Goal: Task Accomplishment & Management: Manage account settings

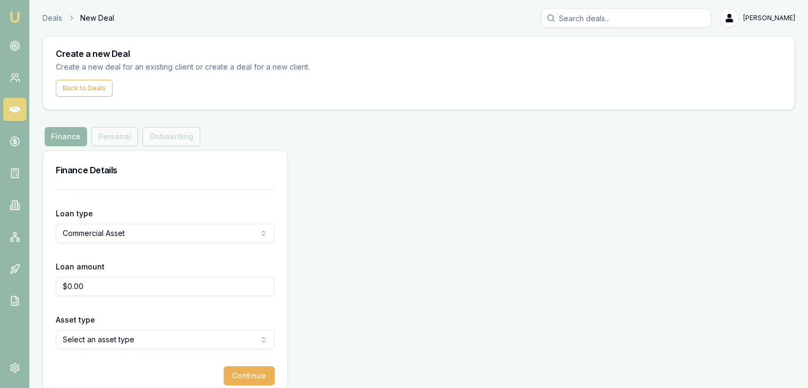
select select "COMMERCIAL_ASSET"
click at [18, 15] on img at bounding box center [15, 17] width 13 height 13
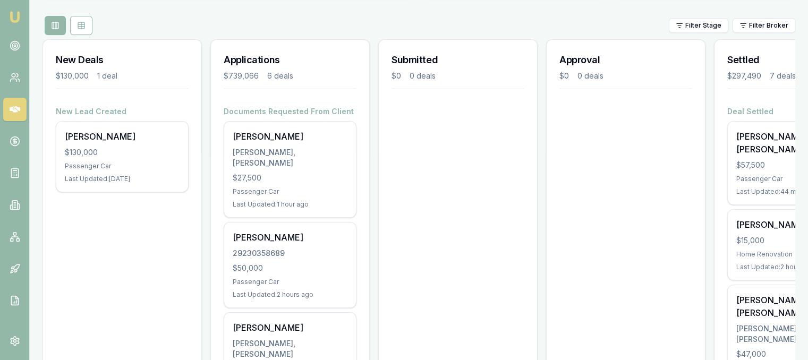
scroll to position [170, 0]
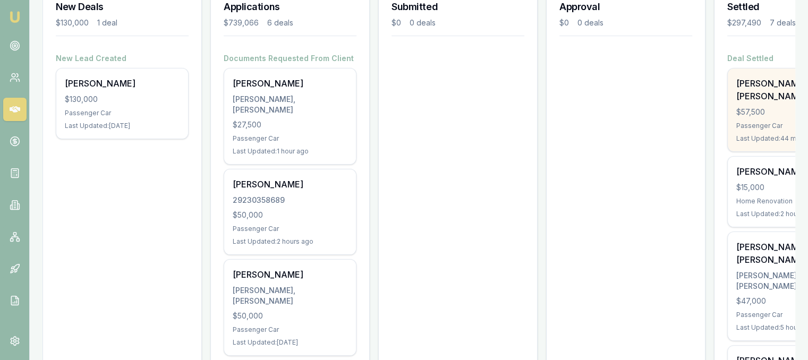
click at [759, 83] on div "[PERSON_NAME] [PERSON_NAME]" at bounding box center [793, 90] width 115 height 26
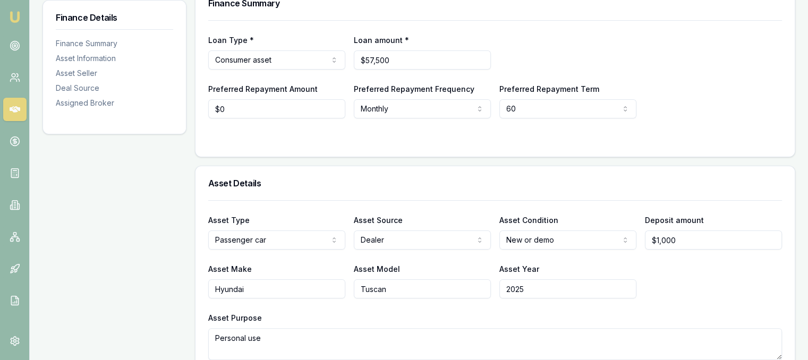
scroll to position [106, 0]
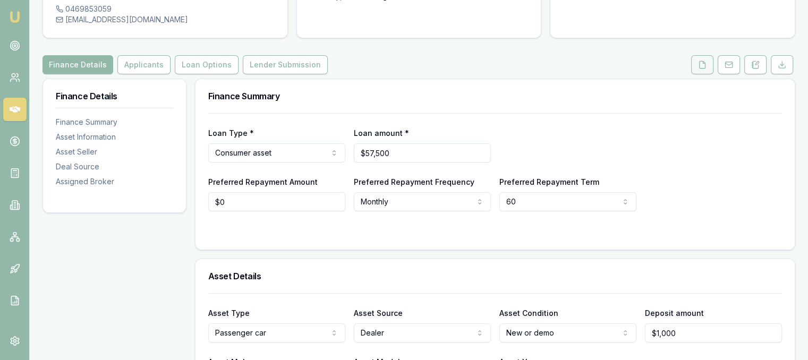
click at [695, 55] on button at bounding box center [702, 64] width 22 height 19
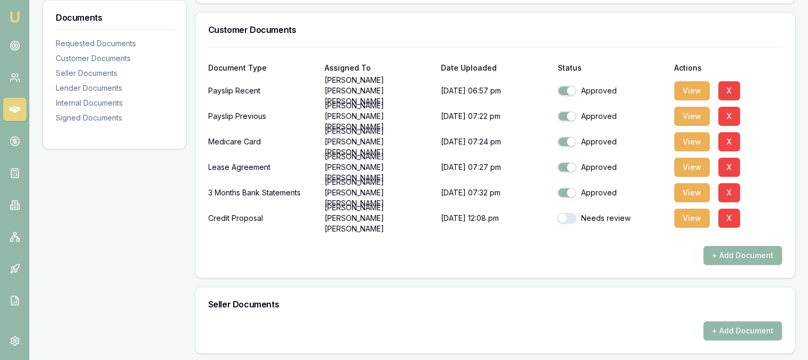
scroll to position [266, 0]
click at [565, 213] on button "button" at bounding box center [566, 218] width 19 height 11
checkbox input "true"
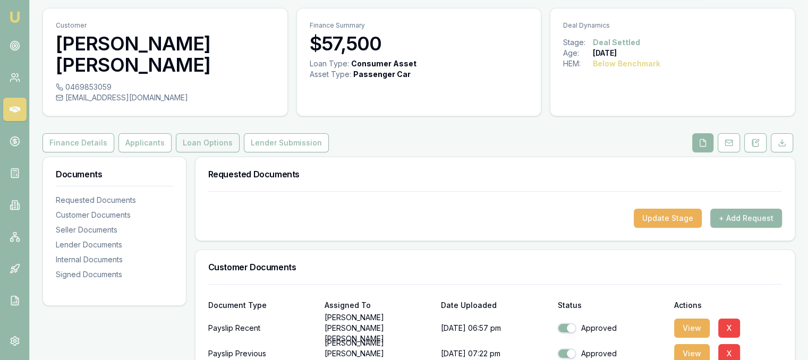
scroll to position [0, 0]
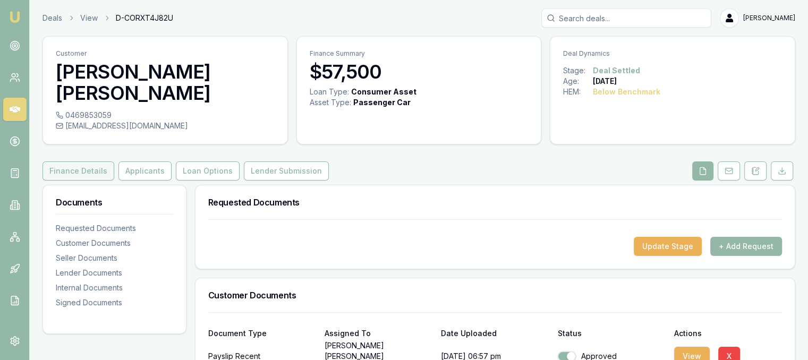
click at [89, 162] on button "Finance Details" at bounding box center [79, 171] width 72 height 19
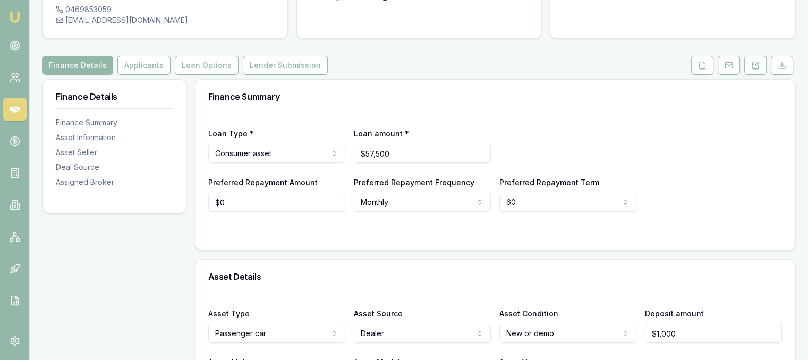
scroll to position [106, 0]
click at [752, 65] on icon at bounding box center [753, 65] width 2 height 0
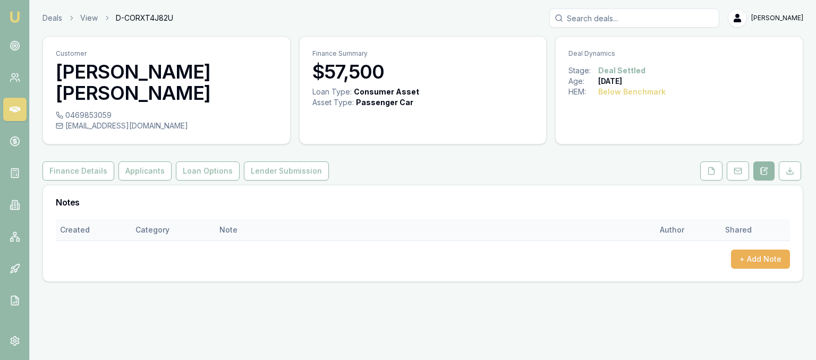
click at [74, 219] on th "Created" at bounding box center [93, 229] width 75 height 21
click at [511, 162] on div "Finance Details Applicants Loan Options Lender Submission" at bounding box center [423, 171] width 761 height 19
click at [589, 20] on input "Search deals" at bounding box center [634, 18] width 170 height 19
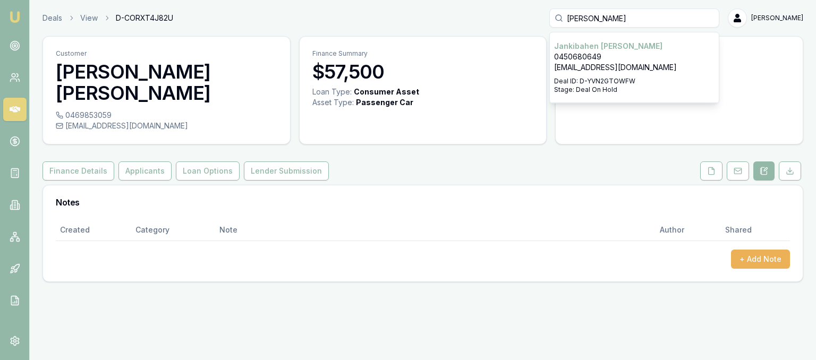
type input "janki"
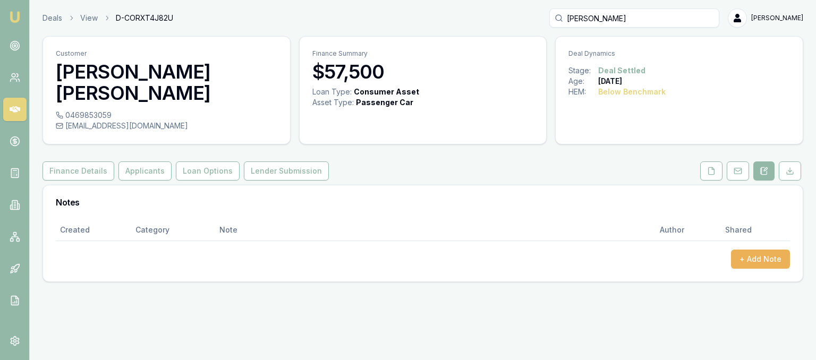
click at [11, 20] on img at bounding box center [15, 17] width 13 height 13
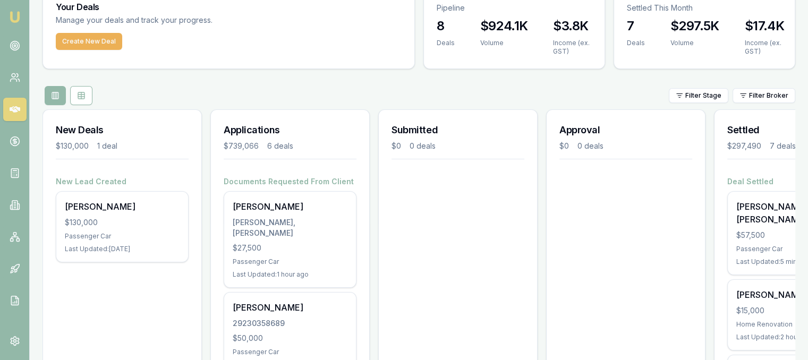
scroll to position [106, 0]
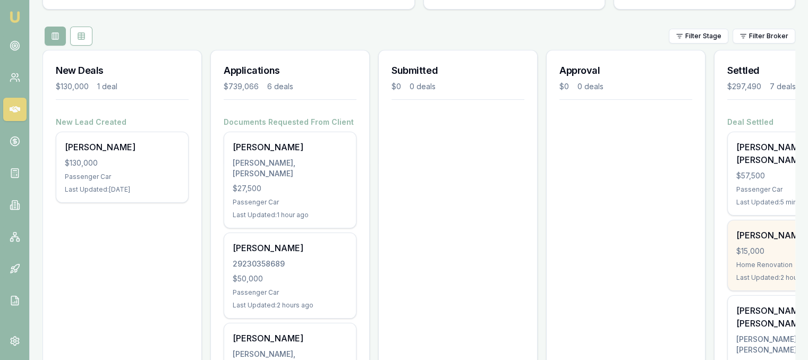
click at [771, 246] on div "$15,000" at bounding box center [793, 251] width 115 height 11
click at [744, 229] on div "[PERSON_NAME]" at bounding box center [793, 235] width 115 height 13
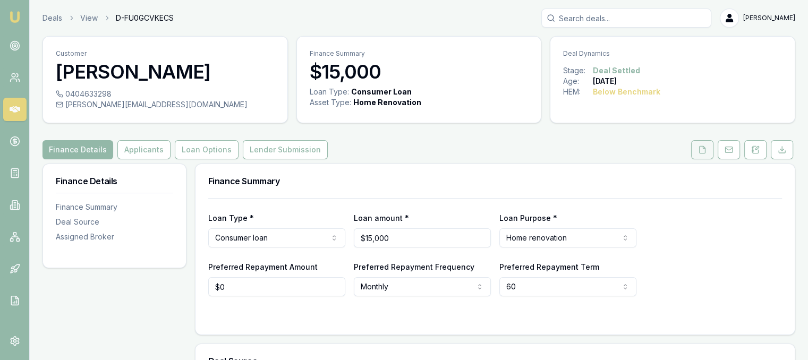
click at [703, 156] on button at bounding box center [702, 149] width 22 height 19
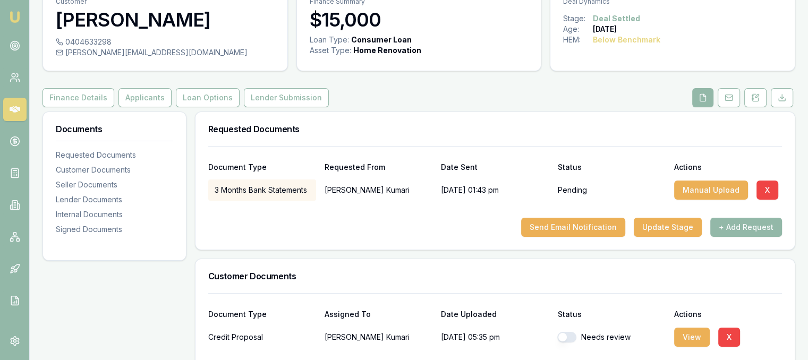
scroll to position [53, 0]
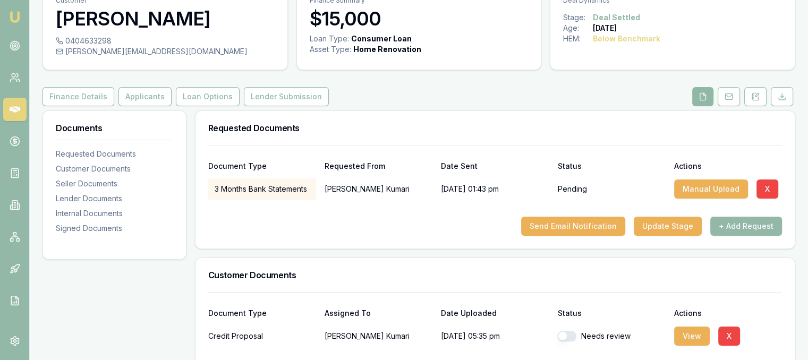
click at [706, 96] on icon at bounding box center [703, 96] width 6 height 7
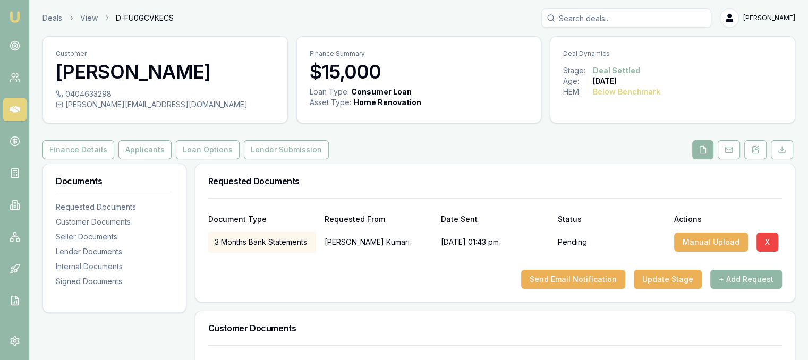
click at [730, 277] on button "+ Add Request" at bounding box center [746, 279] width 72 height 19
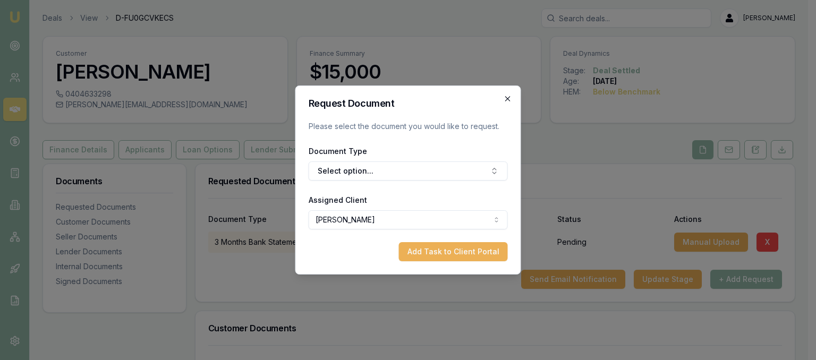
drag, startPoint x: 508, startPoint y: 99, endPoint x: 634, endPoint y: 241, distance: 189.7
click at [508, 99] on icon "button" at bounding box center [508, 99] width 9 height 9
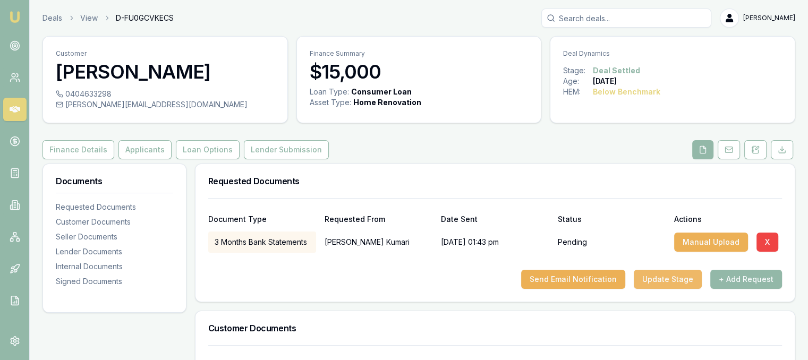
click at [659, 274] on button "Update Stage" at bounding box center [668, 279] width 68 height 19
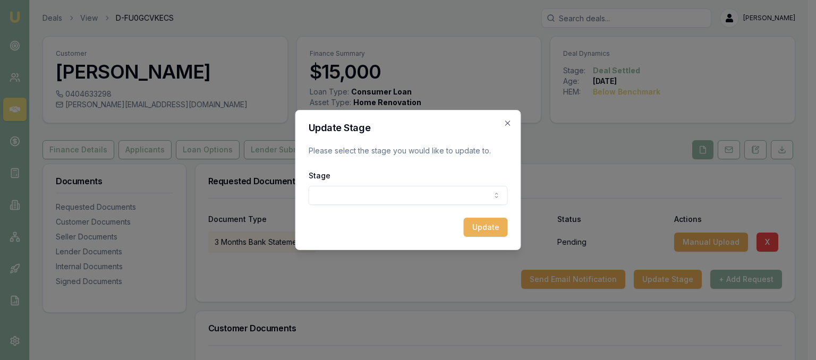
click at [472, 194] on body "Emu Broker Deals View D-FU0GCVKECS [PERSON_NAME] Toggle Menu Customer [PERSON_N…" at bounding box center [404, 180] width 808 height 360
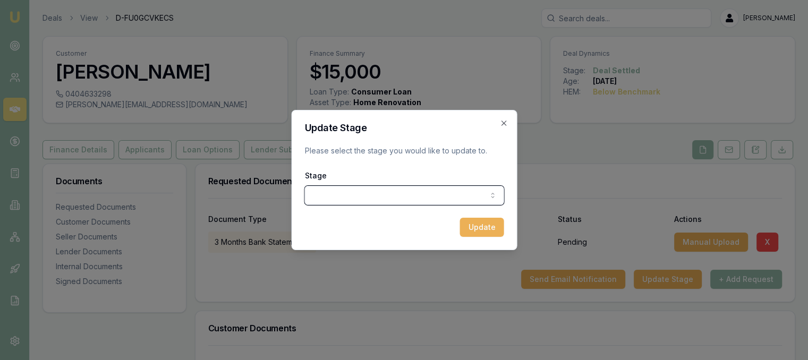
click at [285, 273] on div at bounding box center [404, 180] width 808 height 360
click at [506, 124] on icon "button" at bounding box center [503, 123] width 9 height 9
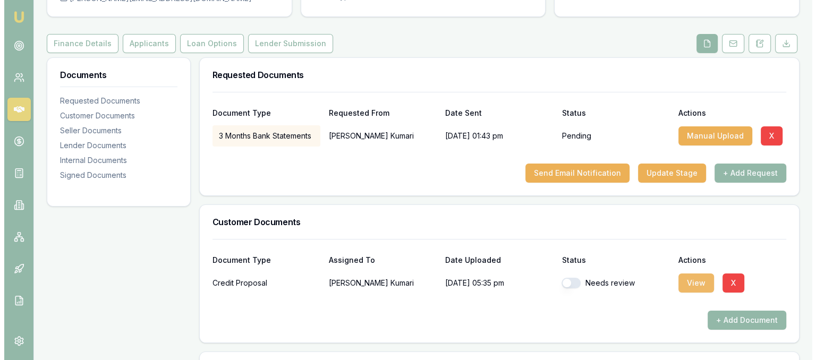
scroll to position [159, 0]
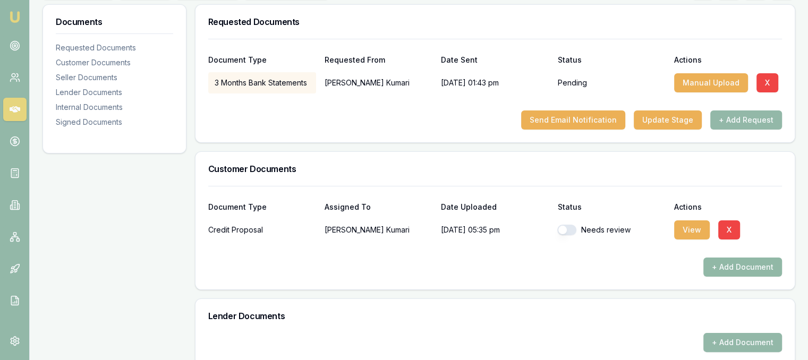
click at [713, 268] on button "+ Add Document" at bounding box center [742, 267] width 79 height 19
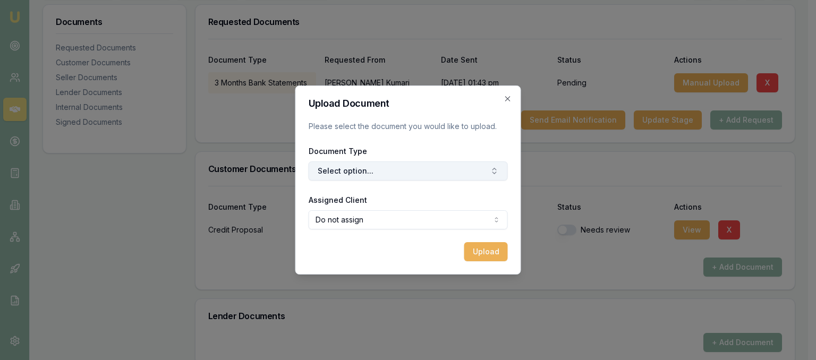
click at [344, 171] on button "Select option..." at bounding box center [408, 171] width 199 height 19
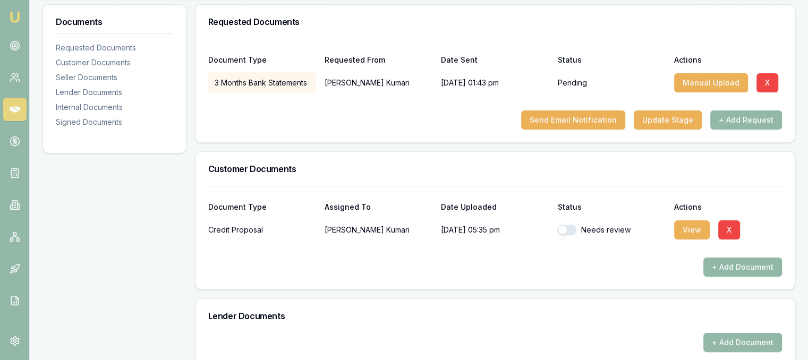
click at [717, 269] on button "+ Add Document" at bounding box center [742, 267] width 79 height 19
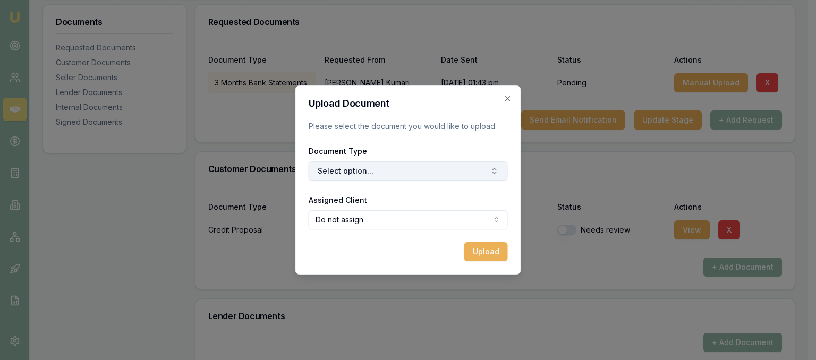
click at [485, 175] on button "Select option..." at bounding box center [408, 171] width 199 height 19
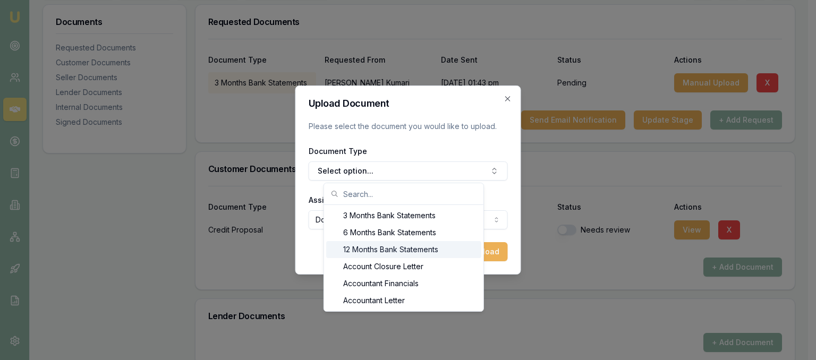
click at [484, 304] on div "3 Months Bank Statements 6 Months Bank Statements 12 Months Bank Statements Acc…" at bounding box center [404, 247] width 160 height 129
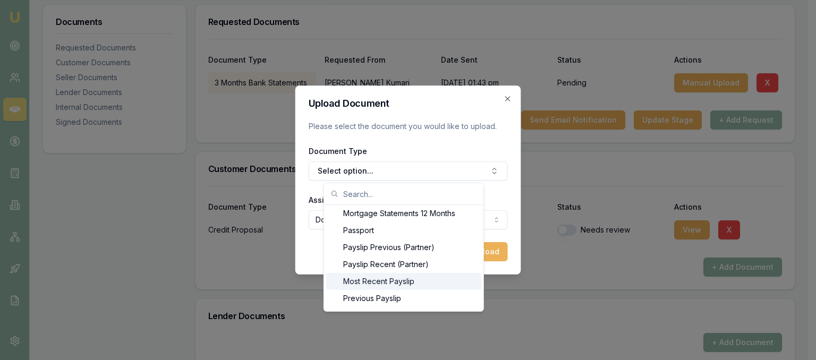
scroll to position [829, 0]
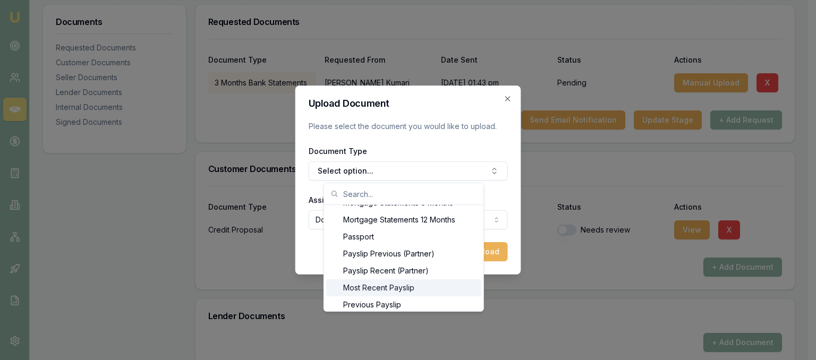
click at [401, 287] on div "Most Recent Payslip" at bounding box center [403, 287] width 155 height 17
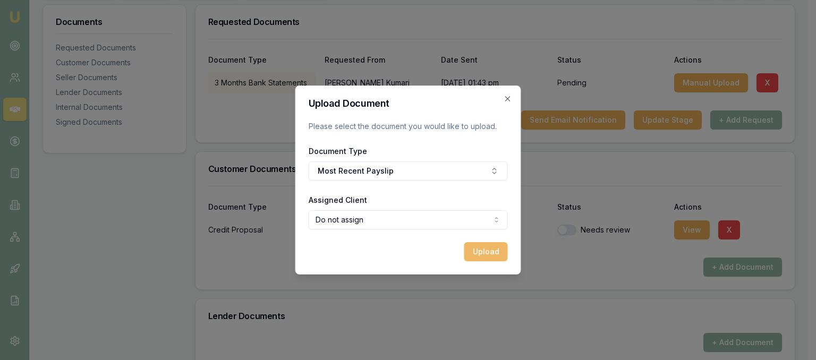
click at [476, 248] on button "Upload" at bounding box center [486, 251] width 44 height 19
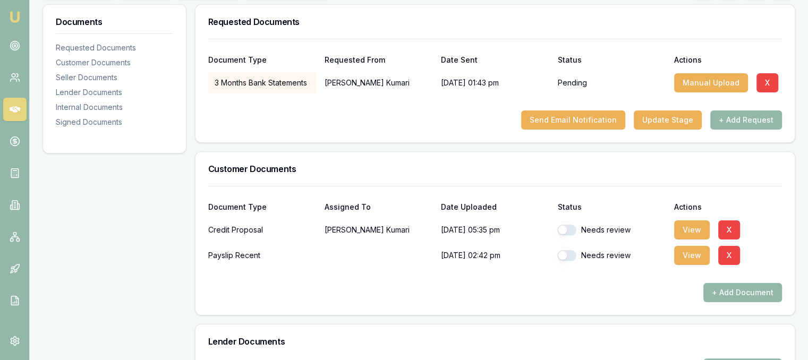
click at [567, 256] on button "button" at bounding box center [566, 255] width 19 height 11
checkbox input "true"
click at [565, 232] on button "button" at bounding box center [566, 230] width 19 height 11
checkbox input "true"
click at [727, 296] on button "+ Add Document" at bounding box center [742, 292] width 79 height 19
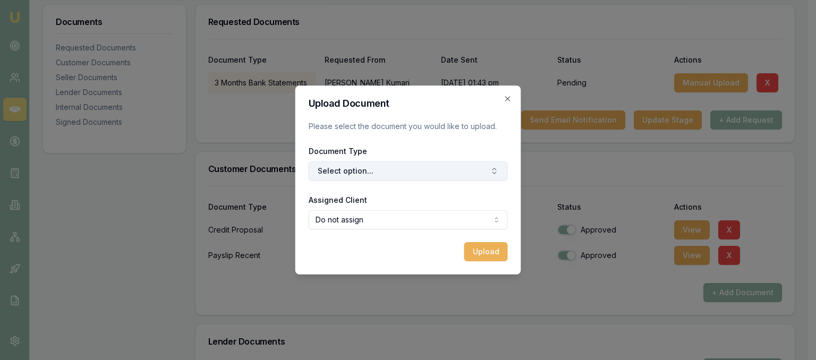
click at [427, 172] on button "Select option..." at bounding box center [408, 171] width 199 height 19
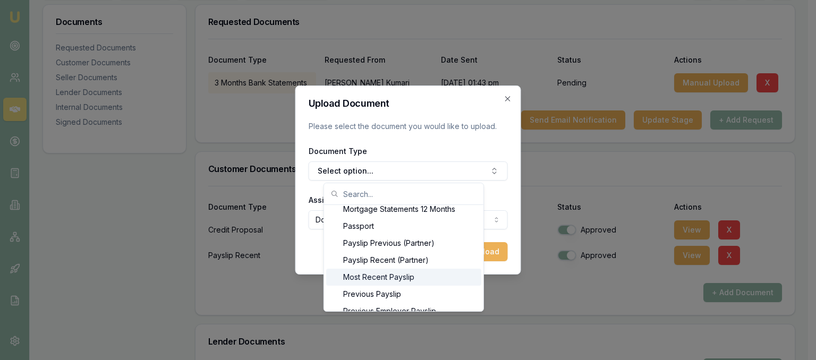
scroll to position [850, 0]
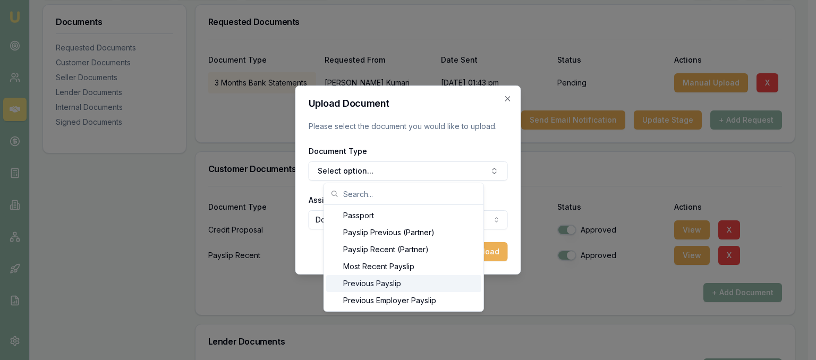
click at [414, 284] on div "Previous Payslip" at bounding box center [403, 283] width 155 height 17
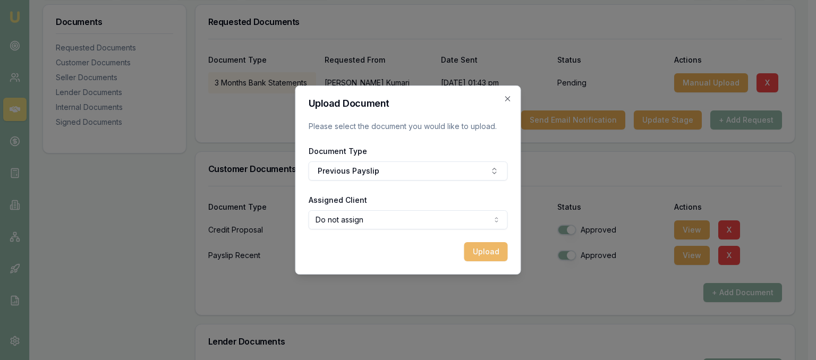
click at [478, 255] on button "Upload" at bounding box center [486, 251] width 44 height 19
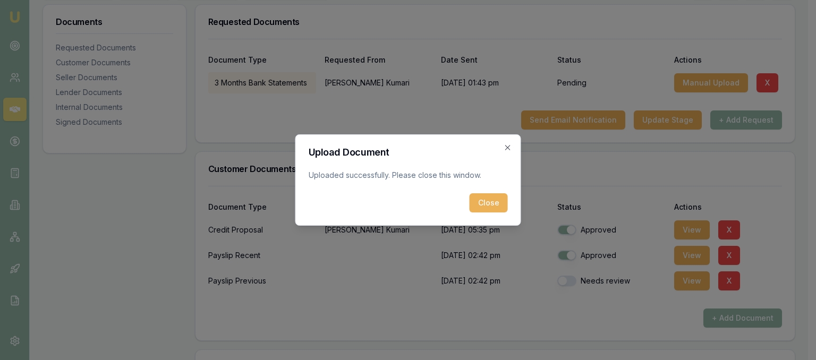
drag, startPoint x: 476, startPoint y: 203, endPoint x: 512, endPoint y: 259, distance: 66.2
click at [477, 204] on button "Close" at bounding box center [489, 202] width 38 height 19
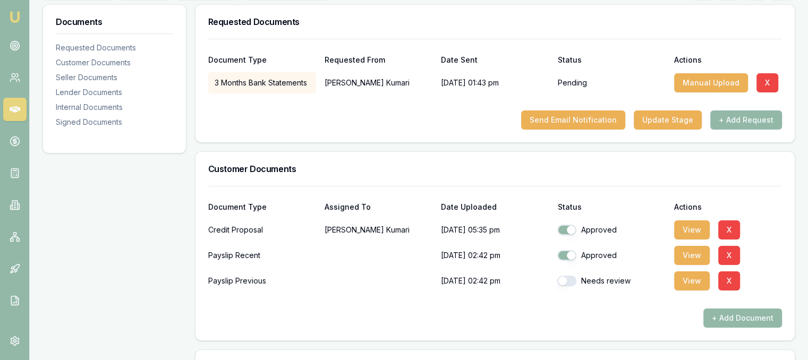
click at [563, 278] on button "button" at bounding box center [566, 281] width 19 height 11
checkbox input "true"
click at [716, 319] on button "+ Add Document" at bounding box center [742, 318] width 79 height 19
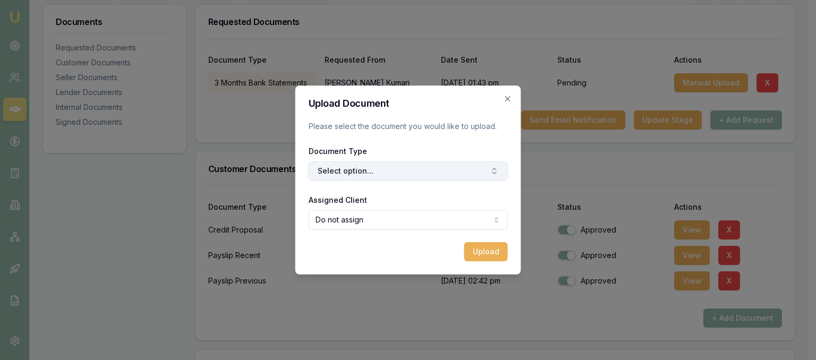
click at [393, 175] on button "Select option..." at bounding box center [408, 171] width 199 height 19
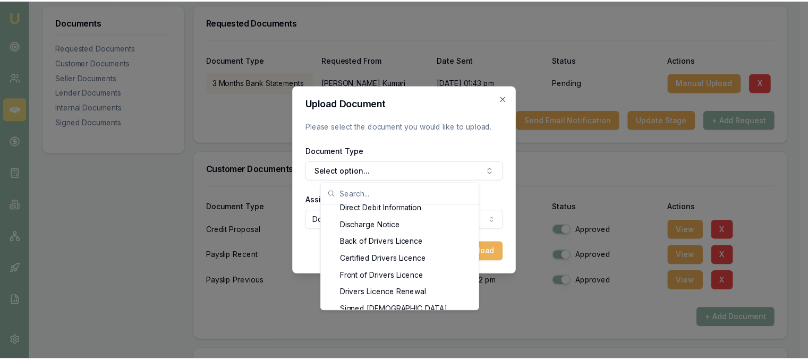
scroll to position [489, 0]
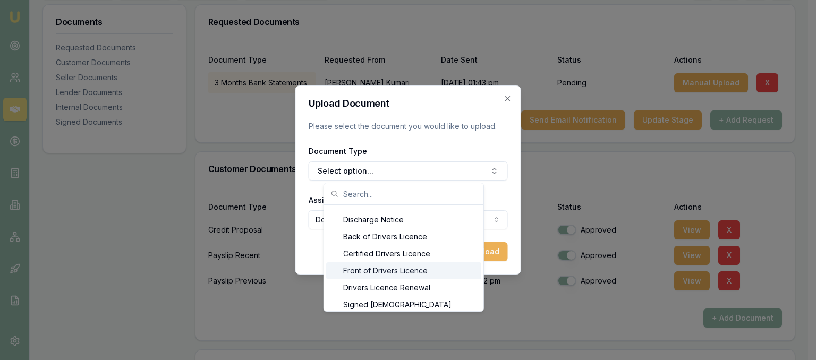
click at [389, 272] on div "Front of Drivers Licence" at bounding box center [403, 270] width 155 height 17
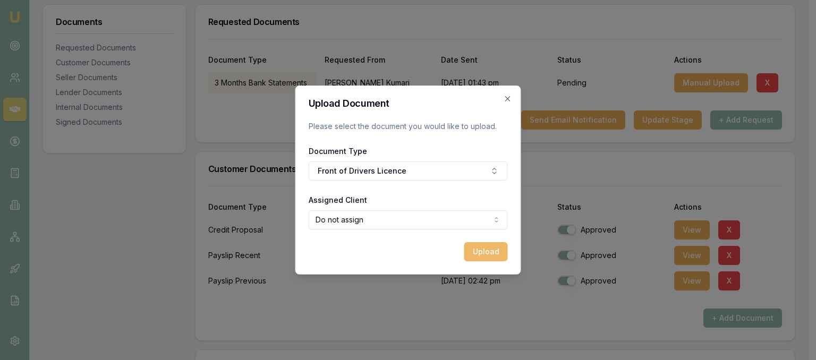
click at [474, 253] on button "Upload" at bounding box center [486, 251] width 44 height 19
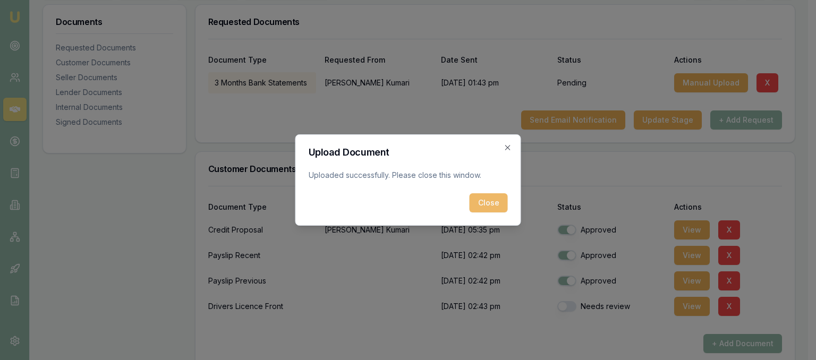
click at [498, 206] on button "Close" at bounding box center [489, 202] width 38 height 19
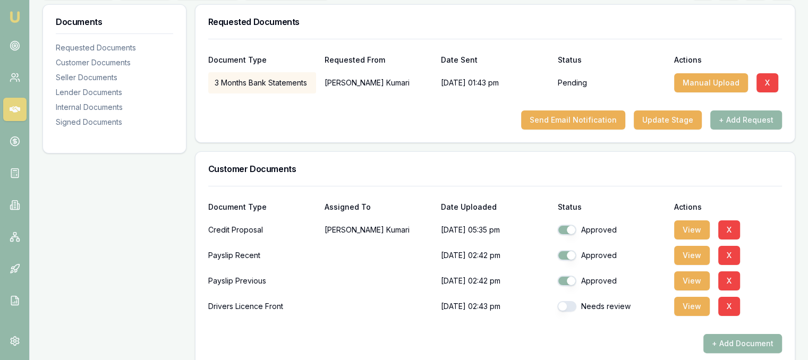
click at [567, 306] on button "button" at bounding box center [566, 306] width 19 height 11
checkbox input "true"
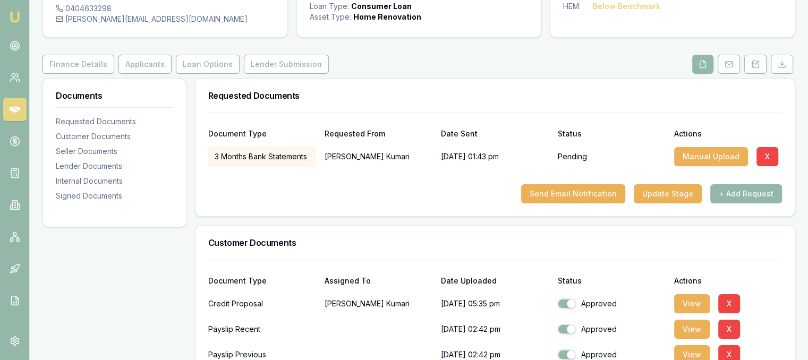
scroll to position [0, 0]
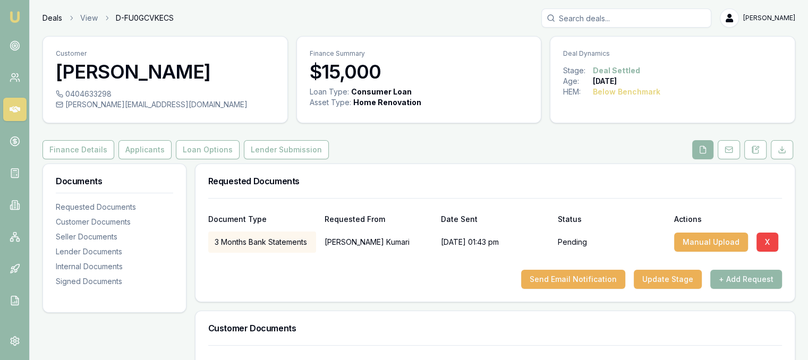
click at [45, 14] on link "Deals" at bounding box center [53, 18] width 20 height 11
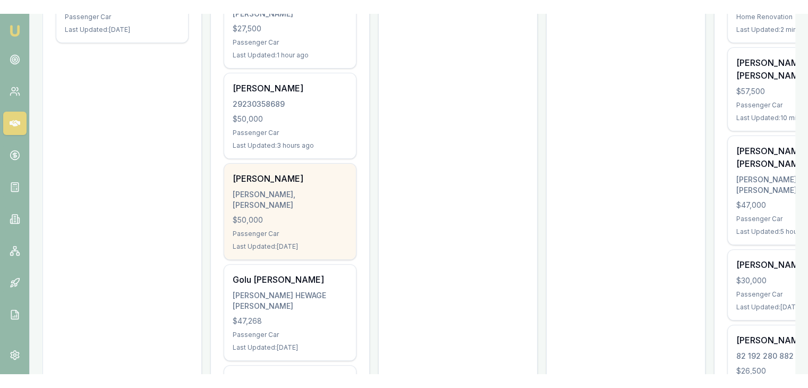
scroll to position [174, 0]
